Goal: Information Seeking & Learning: Learn about a topic

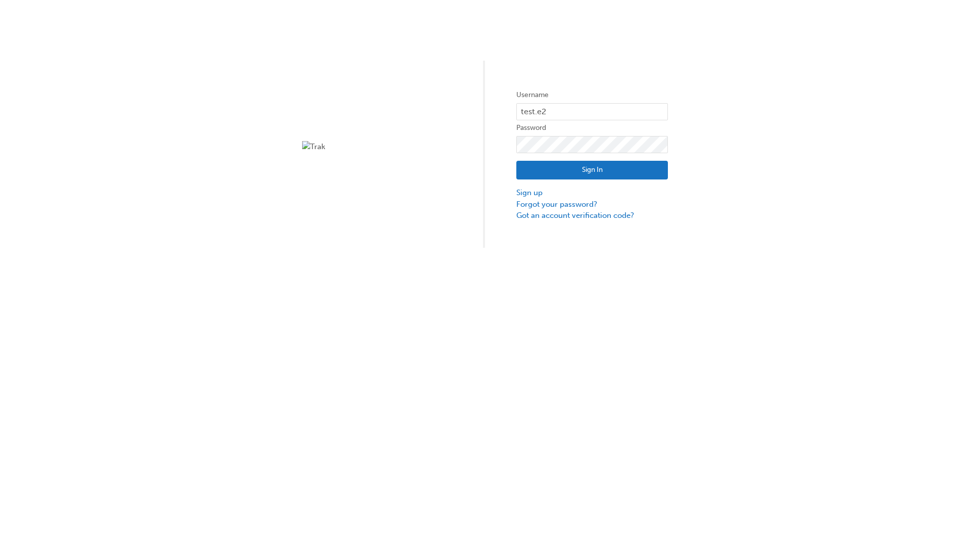
type input "test.e2e.user14"
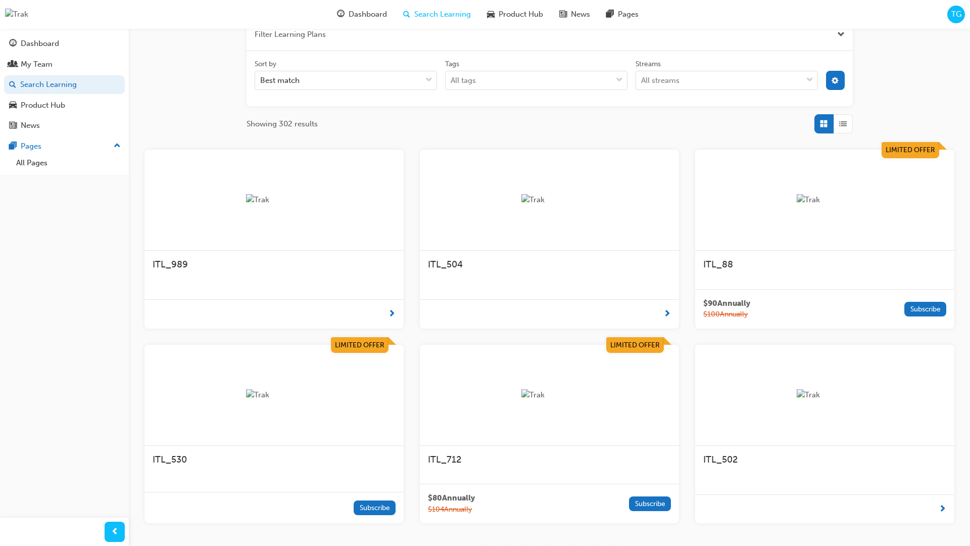
scroll to position [181, 0]
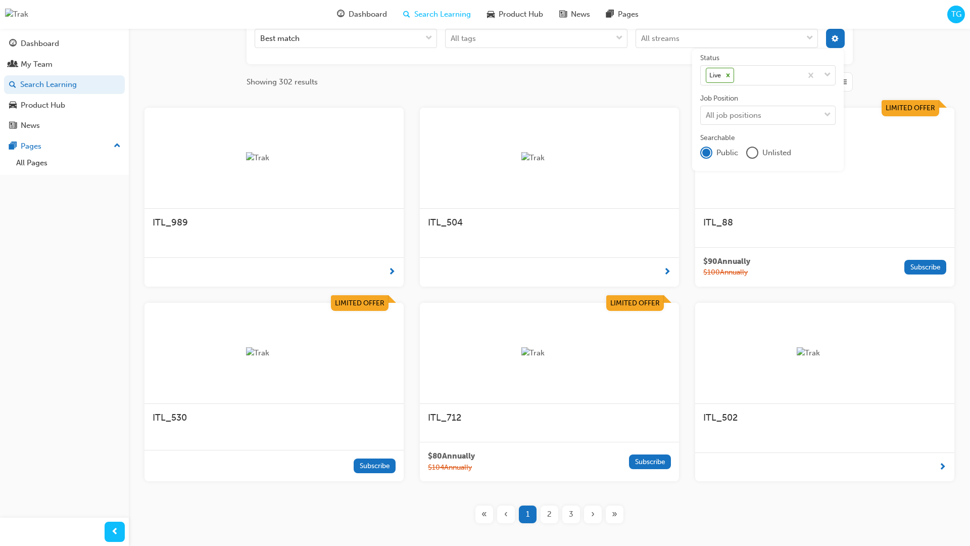
click at [642, 42] on input "Streams All streams" at bounding box center [641, 38] width 1 height 9
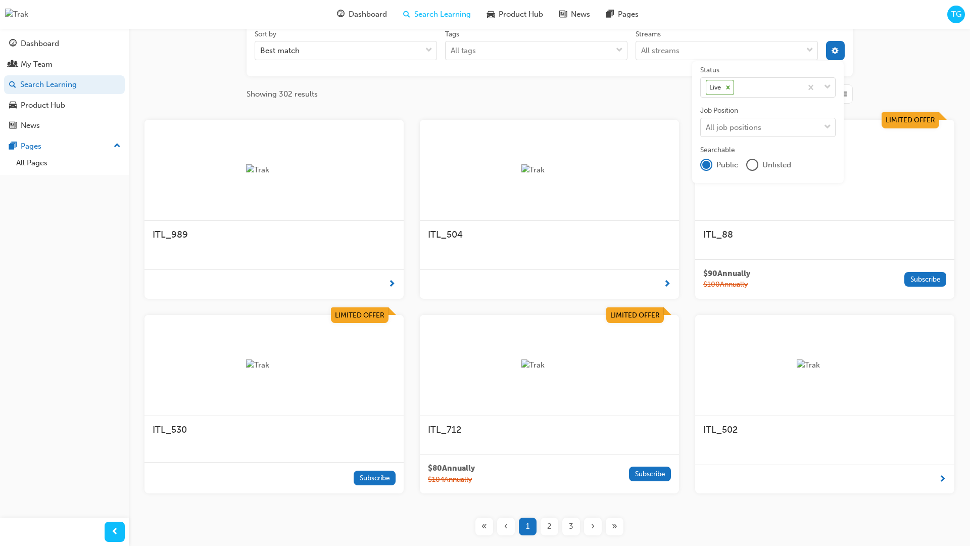
click at [642, 50] on input "Streams All streams" at bounding box center [641, 50] width 1 height 9
click at [669, 50] on input "Streams 0 results available for search term Product. Select is focused ,type to…" at bounding box center [654, 50] width 27 height 9
